Goal: Information Seeking & Learning: Learn about a topic

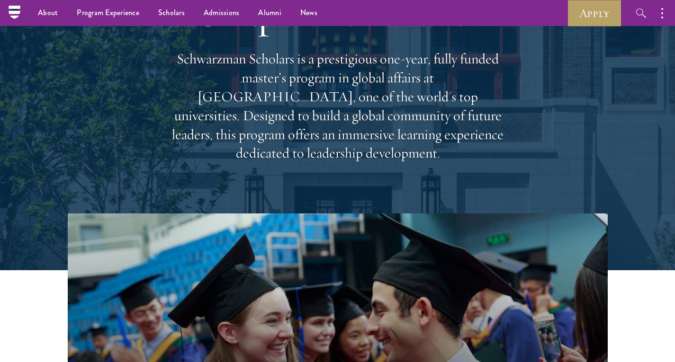
scroll to position [36, 0]
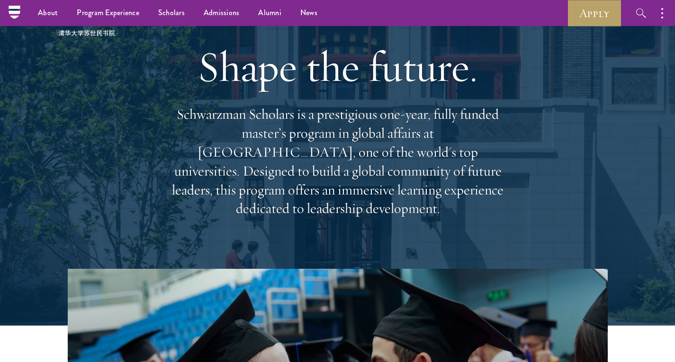
drag, startPoint x: 202, startPoint y: 87, endPoint x: 496, endPoint y: 193, distance: 312.5
click at [496, 193] on div "Shape the future. Schwarzman Scholars is a prestigious one-year, fully funded m…" at bounding box center [337, 129] width 341 height 273
copy div "Shape the future. Schwarzman Scholars is a prestigious one-year, fully funded m…"
click at [312, 191] on p "Schwarzman Scholars is a prestigious one-year, fully funded master’s program in…" at bounding box center [337, 161] width 341 height 113
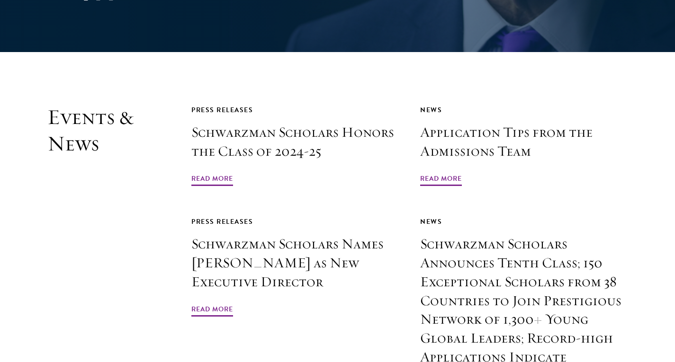
scroll to position [2173, 0]
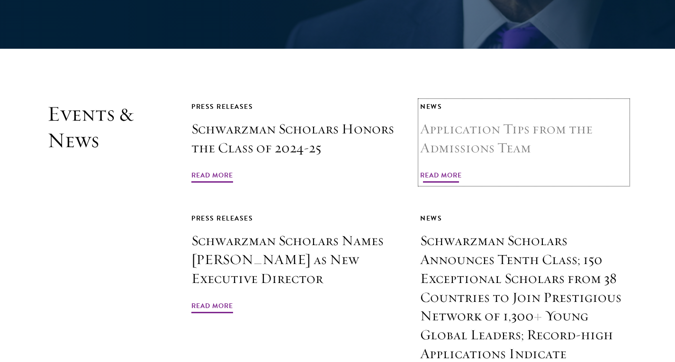
click at [493, 120] on h3 "Application Tips from the Admissions Team" at bounding box center [523, 139] width 207 height 38
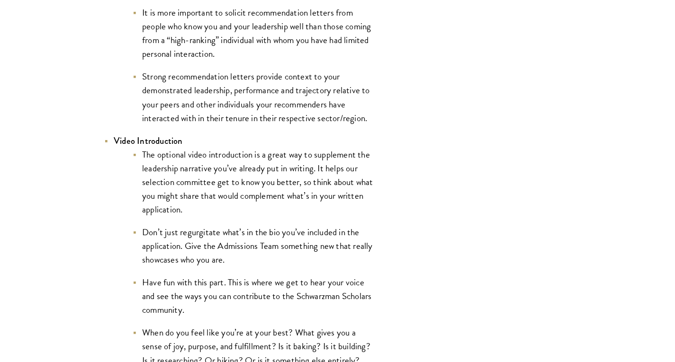
scroll to position [1513, 0]
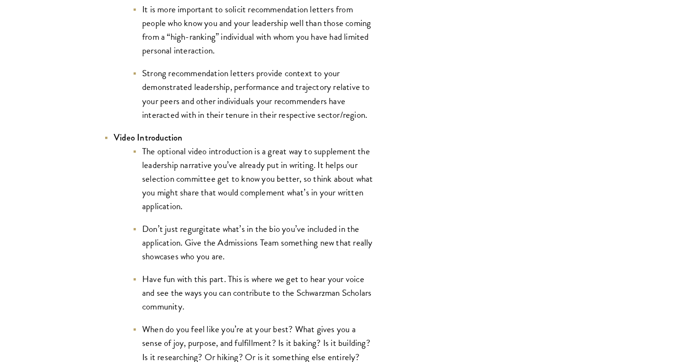
click at [260, 167] on li "The optional video introduction is a great way to supplement the leadership nar…" at bounding box center [253, 178] width 241 height 69
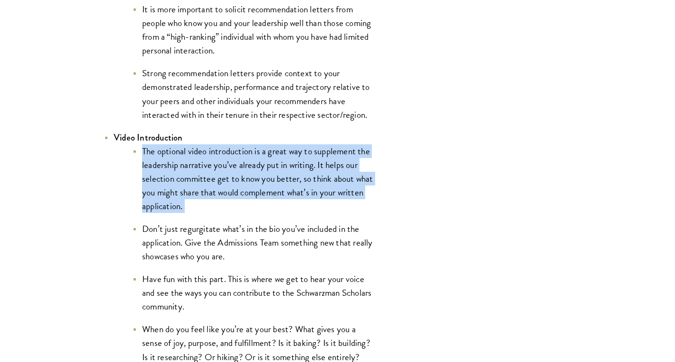
click at [260, 167] on li "The optional video introduction is a great way to supplement the leadership nar…" at bounding box center [253, 178] width 241 height 69
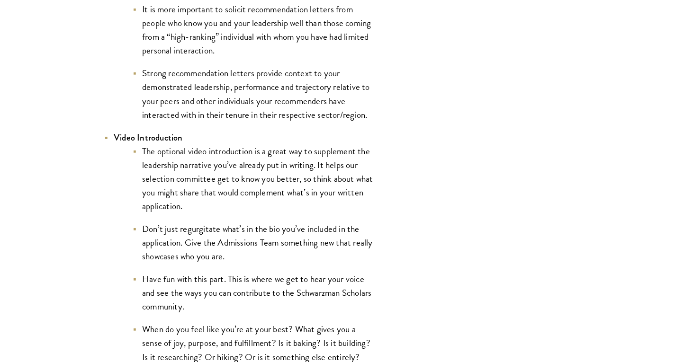
click at [243, 201] on li "The optional video introduction is a great way to supplement the leadership nar…" at bounding box center [253, 178] width 241 height 69
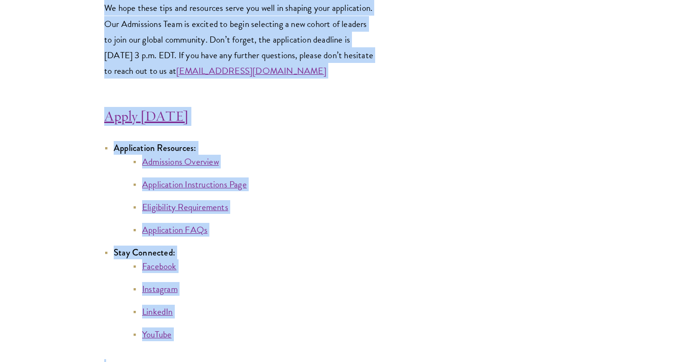
scroll to position [5169, 0]
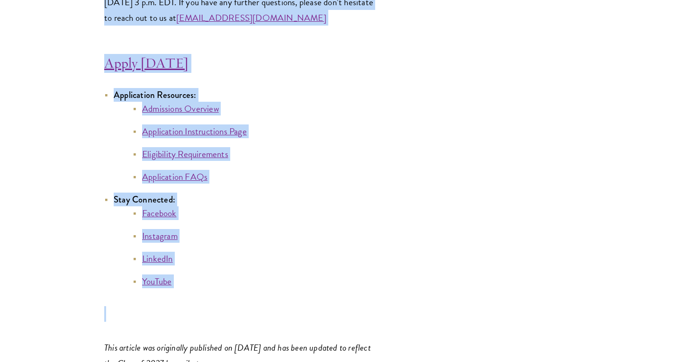
drag, startPoint x: 101, startPoint y: 160, endPoint x: 279, endPoint y: 27, distance: 222.8
copy div "Application Tips from the Admissions Team April 10, 2025 Completing your applic…"
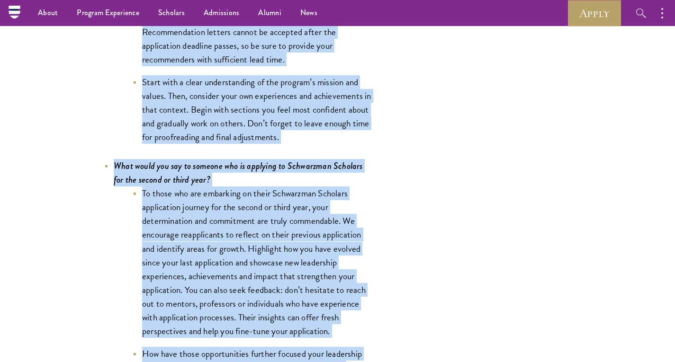
scroll to position [3349, 0]
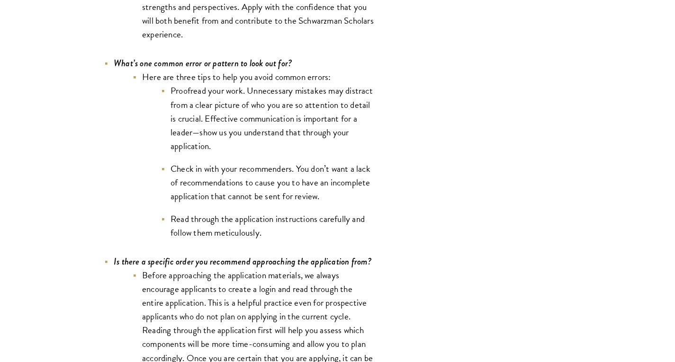
scroll to position [3035, 0]
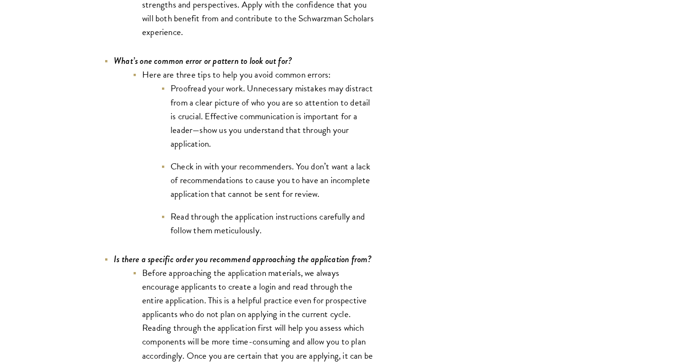
click at [233, 199] on li "Check in with your recommenders. You don’t want a lack of recommendations to ca…" at bounding box center [267, 180] width 213 height 41
click at [216, 209] on ul "Proofread your work. Unnecessary mistakes may distract from a clear picture of …" at bounding box center [258, 159] width 232 height 156
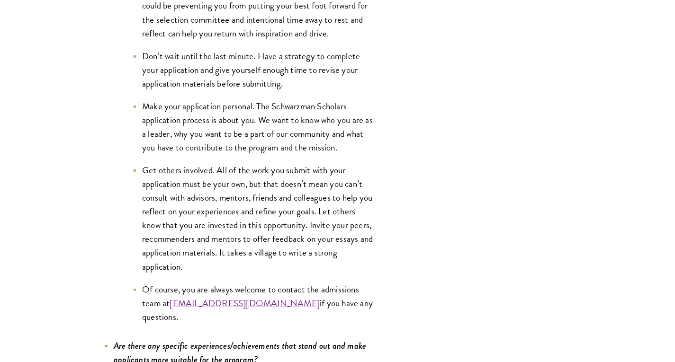
scroll to position [3860, 0]
click at [251, 176] on li "Get others involved. All of the work you submit with your application must be y…" at bounding box center [253, 218] width 241 height 110
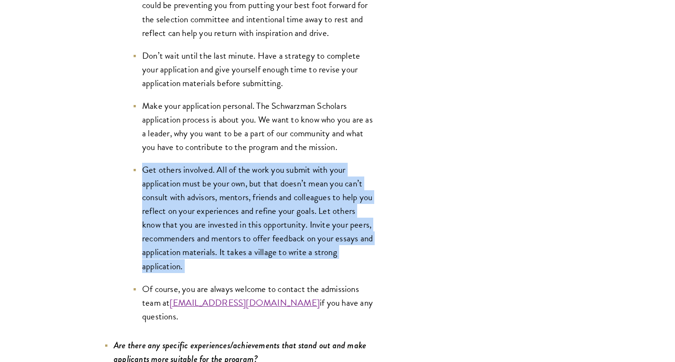
click at [251, 176] on li "Get others involved. All of the work you submit with your application must be y…" at bounding box center [253, 218] width 241 height 110
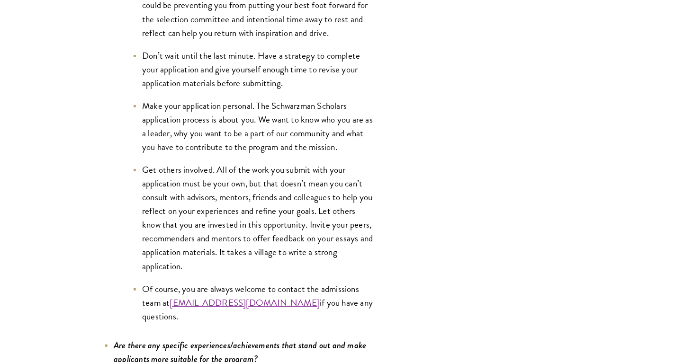
click at [221, 259] on li "Get others involved. All of the work you submit with your application must be y…" at bounding box center [253, 218] width 241 height 110
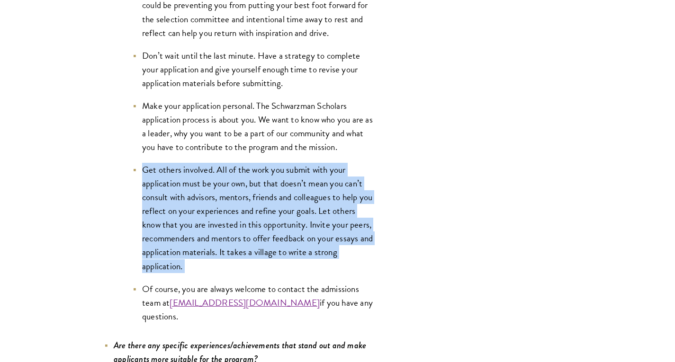
click at [221, 259] on li "Get others involved. All of the work you submit with your application must be y…" at bounding box center [253, 218] width 241 height 110
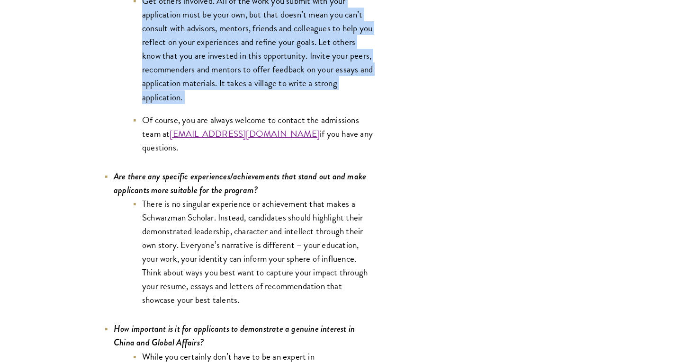
scroll to position [4036, 0]
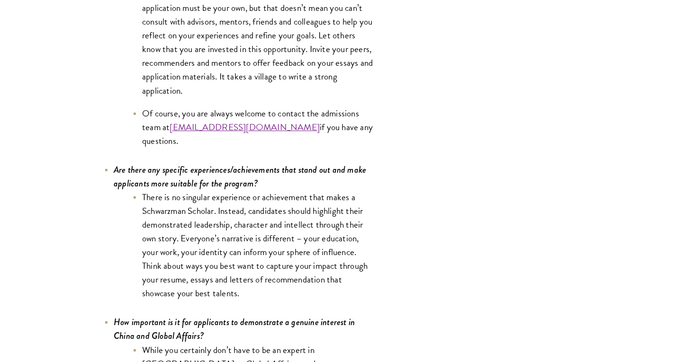
click at [231, 241] on li "There is no singular experience or achievement that makes a Schwarzman Scholar.…" at bounding box center [253, 245] width 241 height 110
click at [225, 259] on li "There is no singular experience or achievement that makes a Schwarzman Scholar.…" at bounding box center [253, 245] width 241 height 110
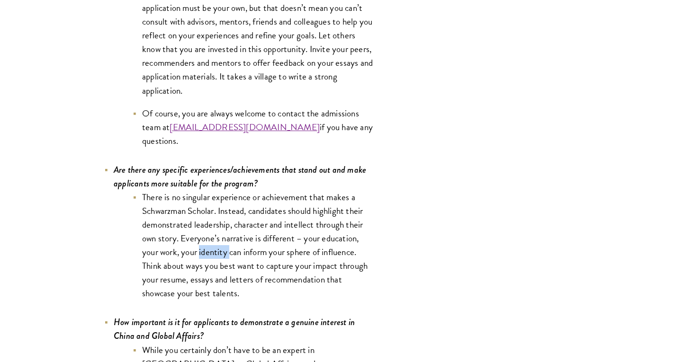
click at [225, 259] on li "There is no singular experience or achievement that makes a Schwarzman Scholar.…" at bounding box center [253, 245] width 241 height 110
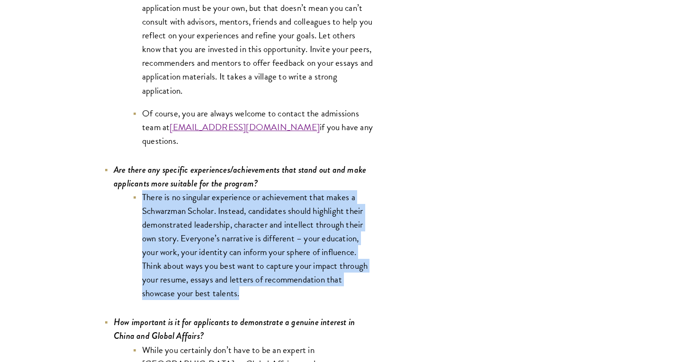
click at [225, 259] on li "There is no singular experience or achievement that makes a Schwarzman Scholar.…" at bounding box center [253, 245] width 241 height 110
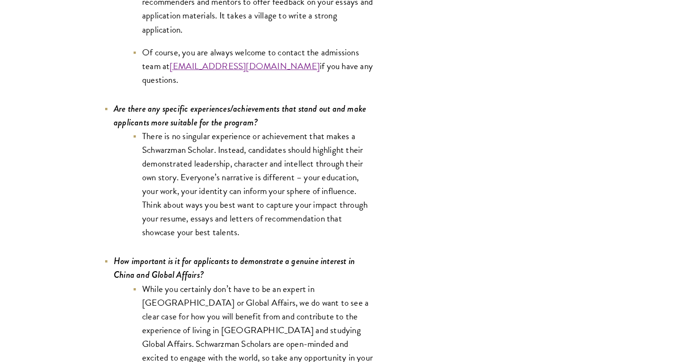
scroll to position [4098, 0]
click at [228, 220] on li "There is no singular experience or achievement that makes a Schwarzman Scholar.…" at bounding box center [253, 183] width 241 height 110
click at [218, 239] on li "There is no singular experience or achievement that makes a Schwarzman Scholar.…" at bounding box center [253, 183] width 241 height 110
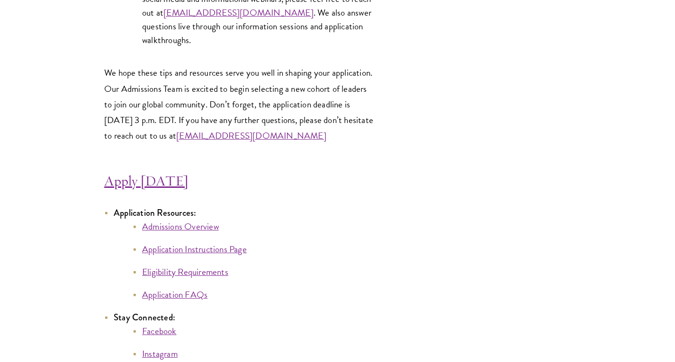
scroll to position [5052, 0]
click at [186, 278] on link "Eligibility Requirements" at bounding box center [185, 271] width 86 height 14
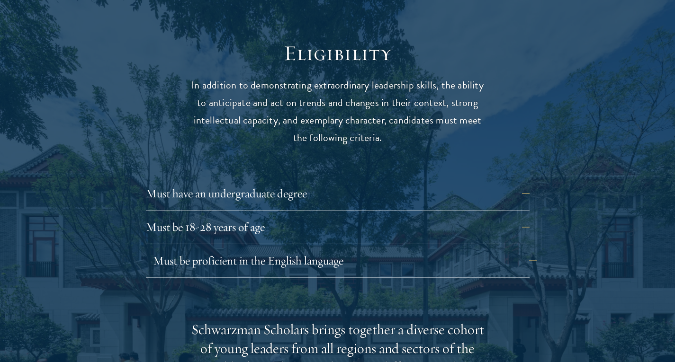
scroll to position [1224, 0]
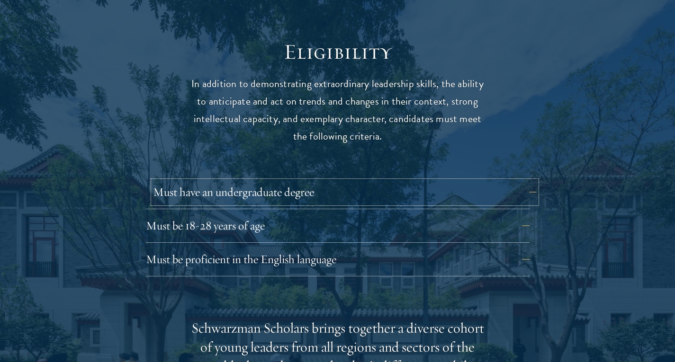
click at [327, 181] on button "Must have an undergraduate degree" at bounding box center [344, 192] width 383 height 23
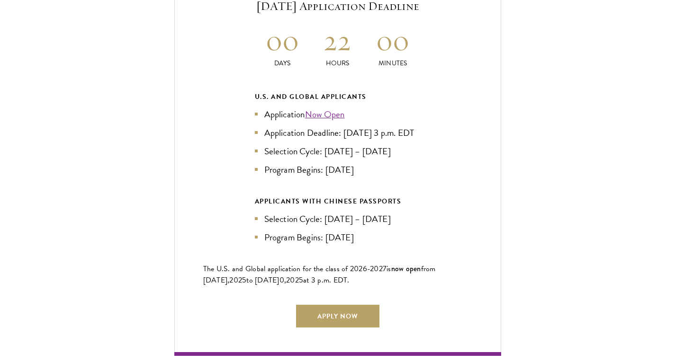
scroll to position [2232, 0]
click at [331, 167] on li "Program Begins: Aug 2026" at bounding box center [338, 169] width 166 height 14
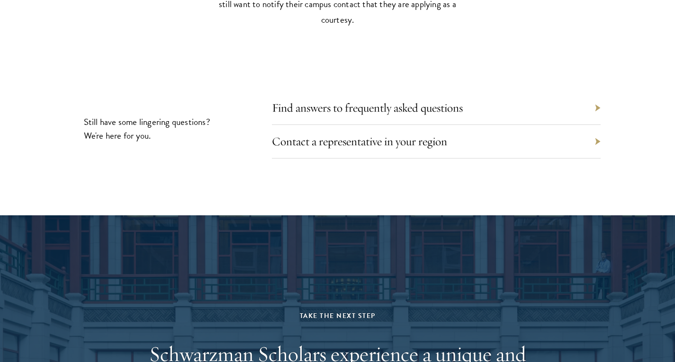
scroll to position [4567, 0]
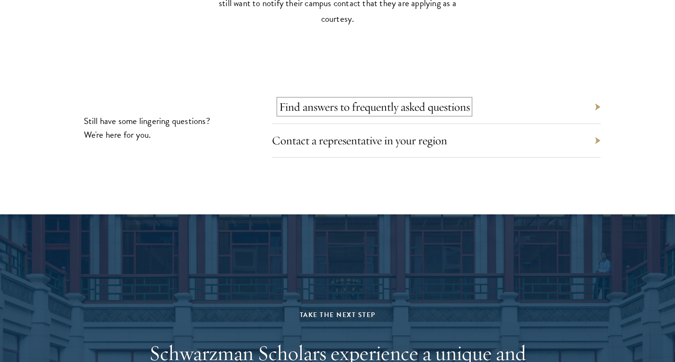
click at [381, 101] on link "Find answers to frequently asked questions" at bounding box center [374, 106] width 191 height 15
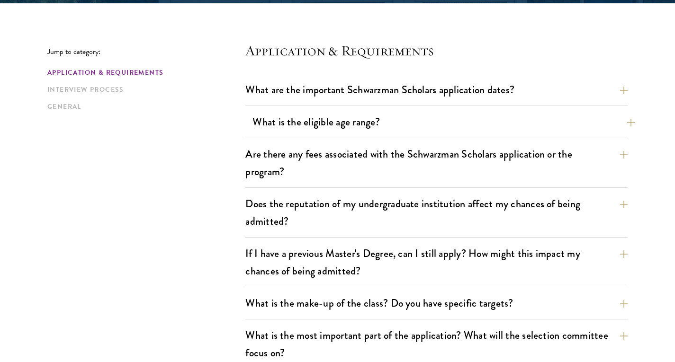
scroll to position [240, 0]
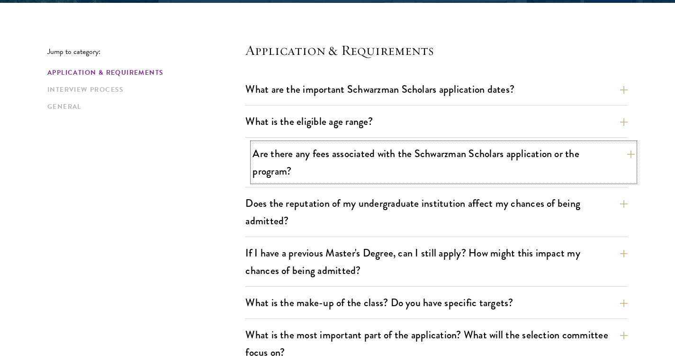
click at [356, 160] on button "Are there any fees associated with the Schwarzman Scholars application or the p…" at bounding box center [443, 162] width 382 height 39
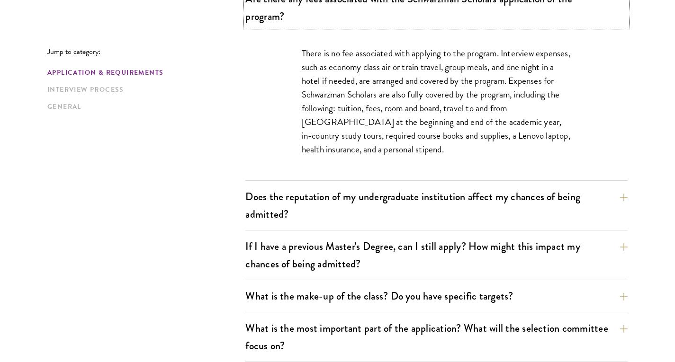
scroll to position [395, 0]
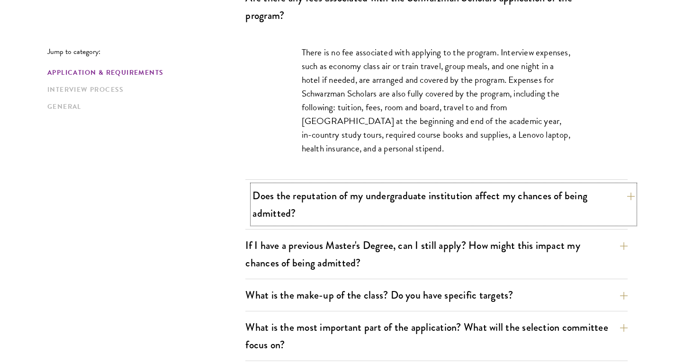
click at [363, 195] on button "Does the reputation of my undergraduate institution affect my chances of being …" at bounding box center [443, 204] width 382 height 39
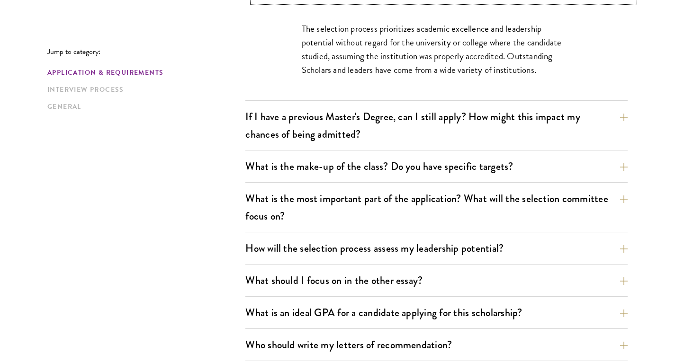
scroll to position [473, 0]
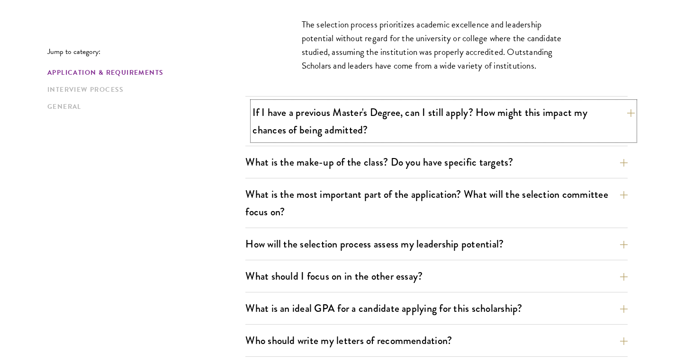
click at [343, 128] on button "If I have a previous Master's Degree, can I still apply? How might this impact …" at bounding box center [443, 121] width 382 height 39
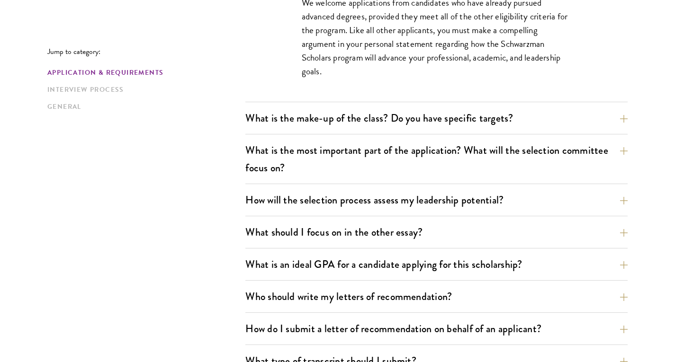
scroll to position [546, 0]
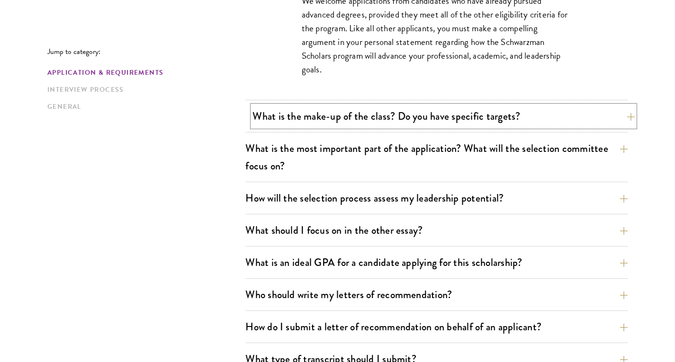
click at [336, 116] on button "What is the make-up of the class? Do you have specific targets?" at bounding box center [443, 116] width 382 height 21
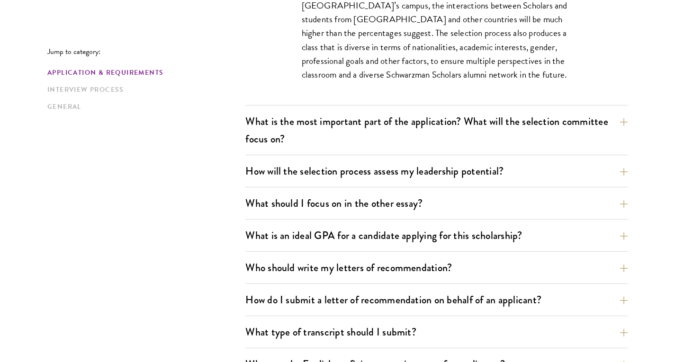
scroll to position [644, 0]
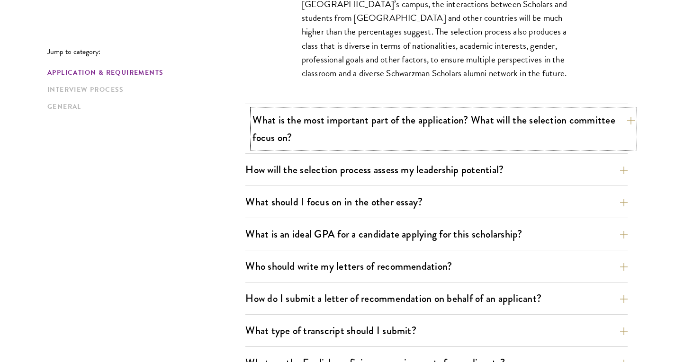
click at [337, 129] on button "What is the most important part of the application? What will the selection com…" at bounding box center [443, 128] width 382 height 39
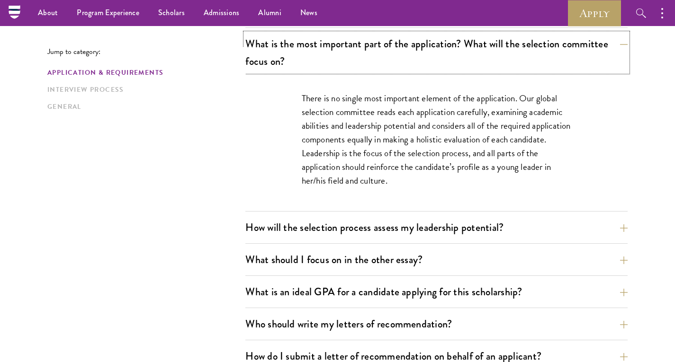
scroll to position [530, 0]
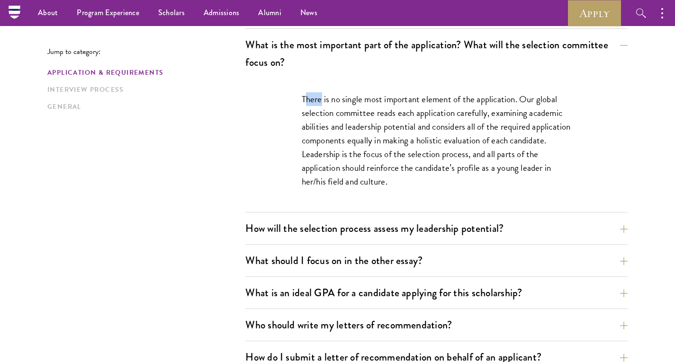
drag, startPoint x: 303, startPoint y: 96, endPoint x: 320, endPoint y: 104, distance: 18.6
click at [320, 104] on p "There is no single most important element of the application. Our global select…" at bounding box center [437, 140] width 270 height 96
click at [316, 102] on p "There is no single most important element of the application. Our global select…" at bounding box center [437, 140] width 270 height 96
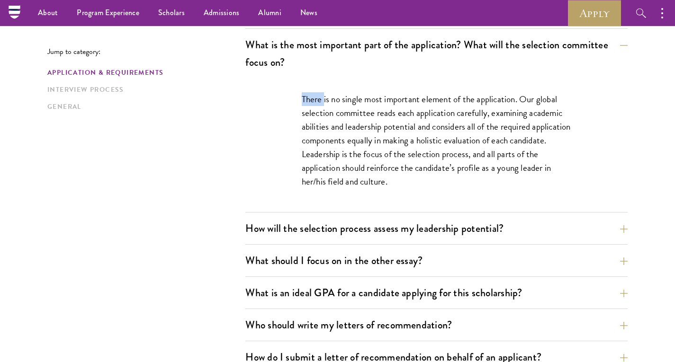
click at [316, 102] on p "There is no single most important element of the application. Our global select…" at bounding box center [437, 140] width 270 height 96
click at [285, 93] on div "There is no single most important element of the application. Our global select…" at bounding box center [436, 145] width 327 height 134
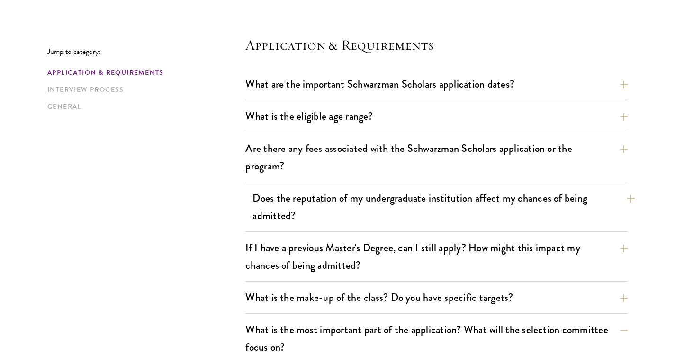
scroll to position [249, 0]
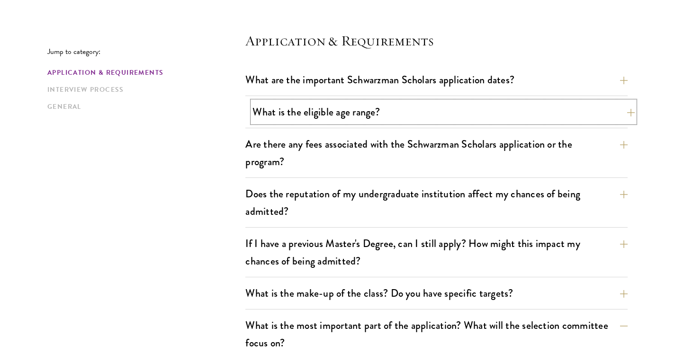
click at [314, 116] on button "What is the eligible age range?" at bounding box center [443, 111] width 382 height 21
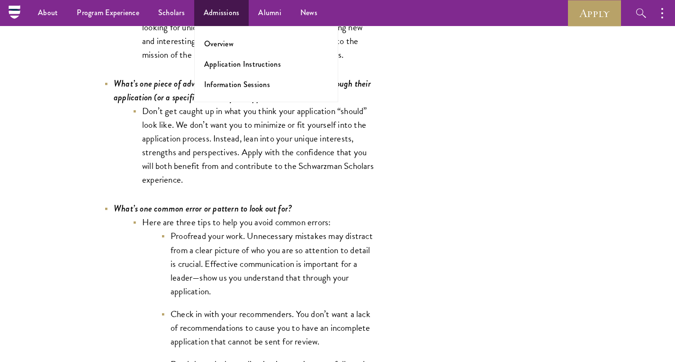
scroll to position [2825, 0]
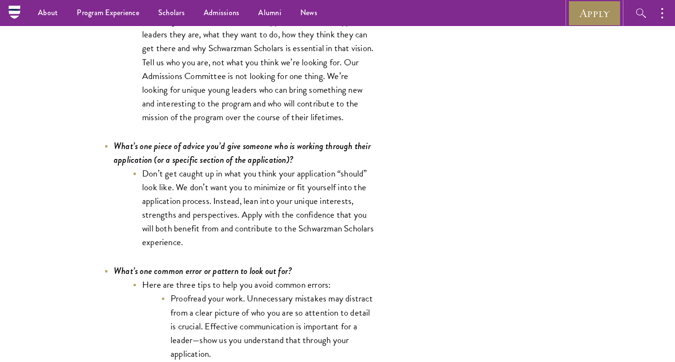
click at [593, 11] on link "Apply" at bounding box center [594, 13] width 53 height 26
